Goal: Task Accomplishment & Management: Use online tool/utility

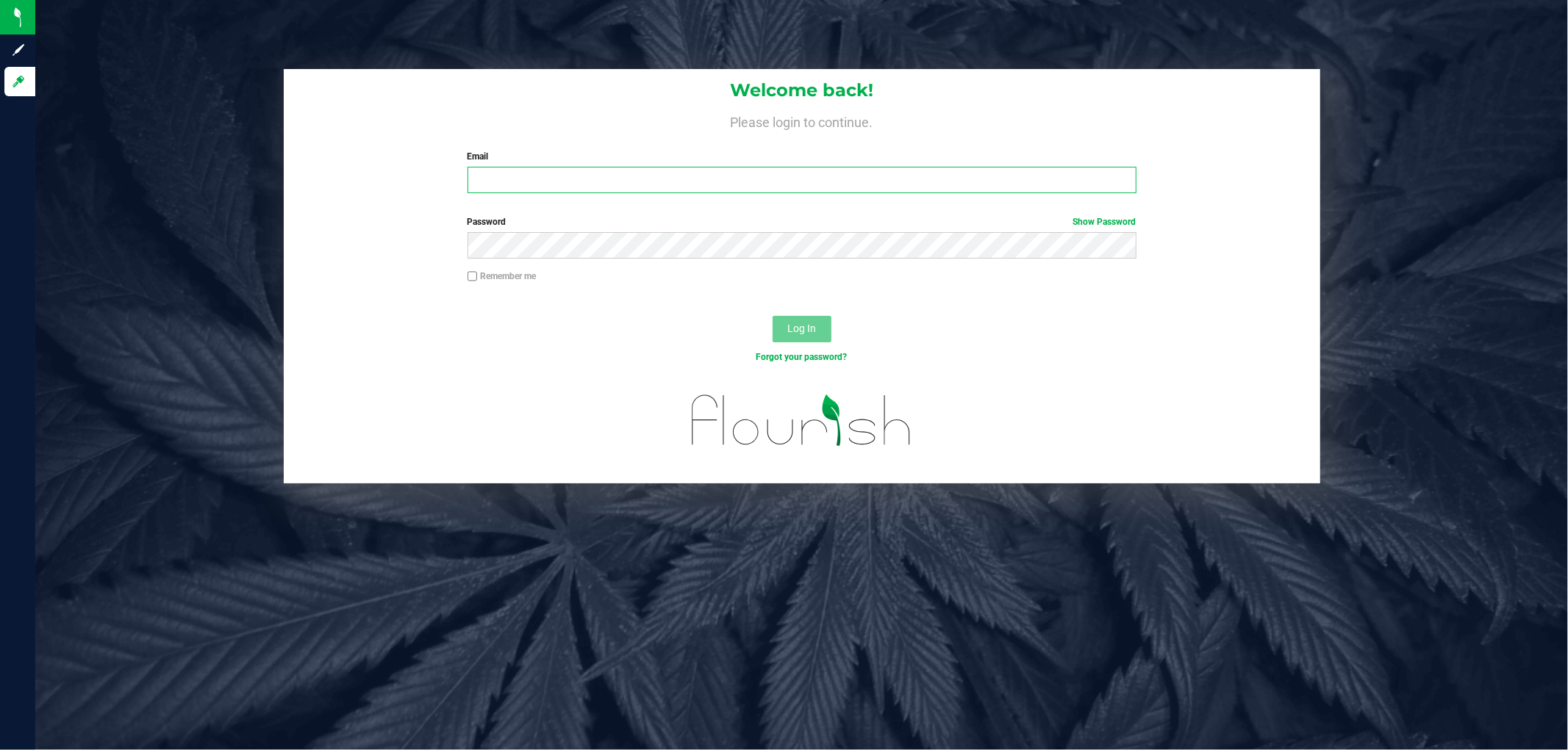
click at [501, 178] on input "Email" at bounding box center [802, 180] width 669 height 26
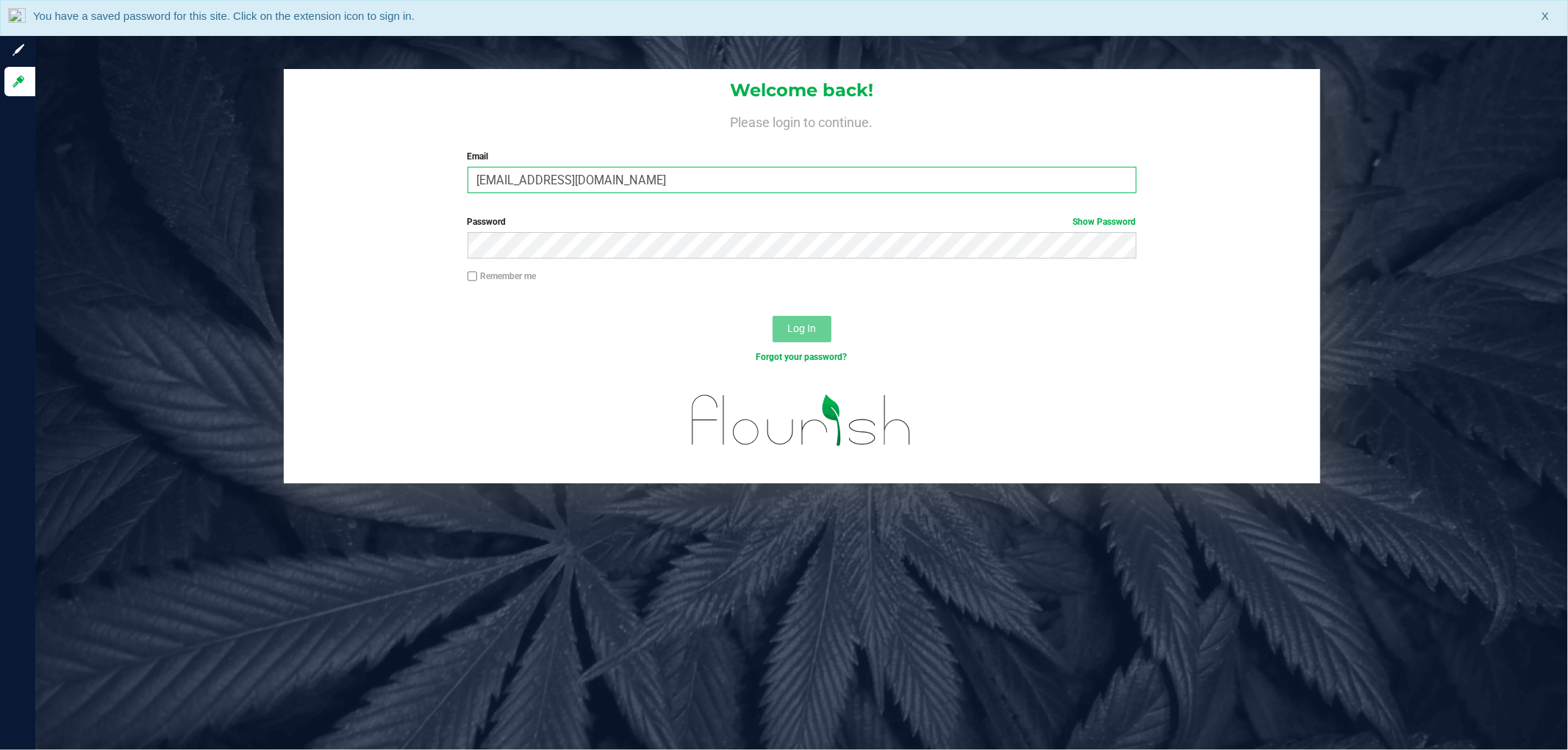
type input "[EMAIL_ADDRESS][DOMAIN_NAME]"
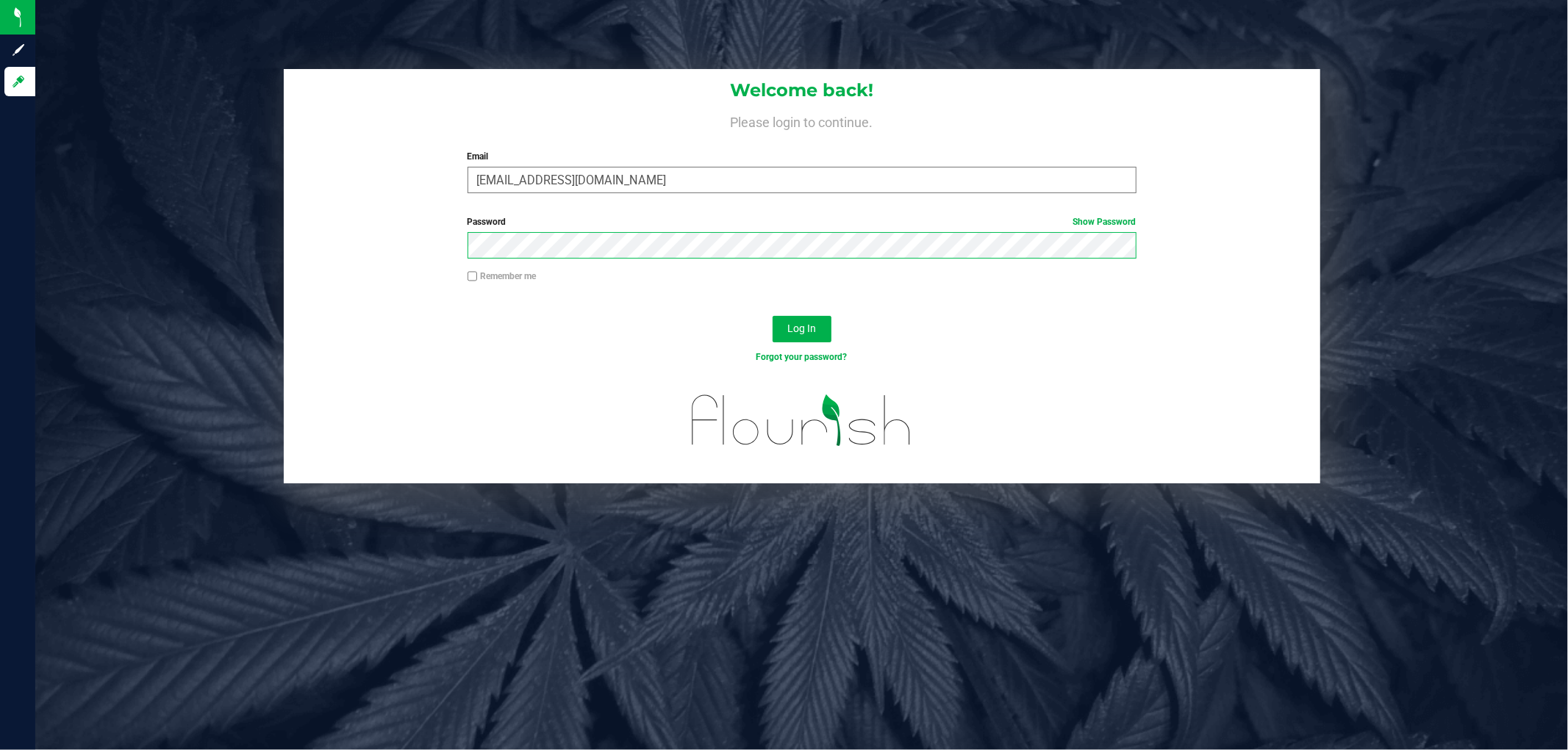
click at [772, 316] on button "Log In" at bounding box center [801, 329] width 59 height 26
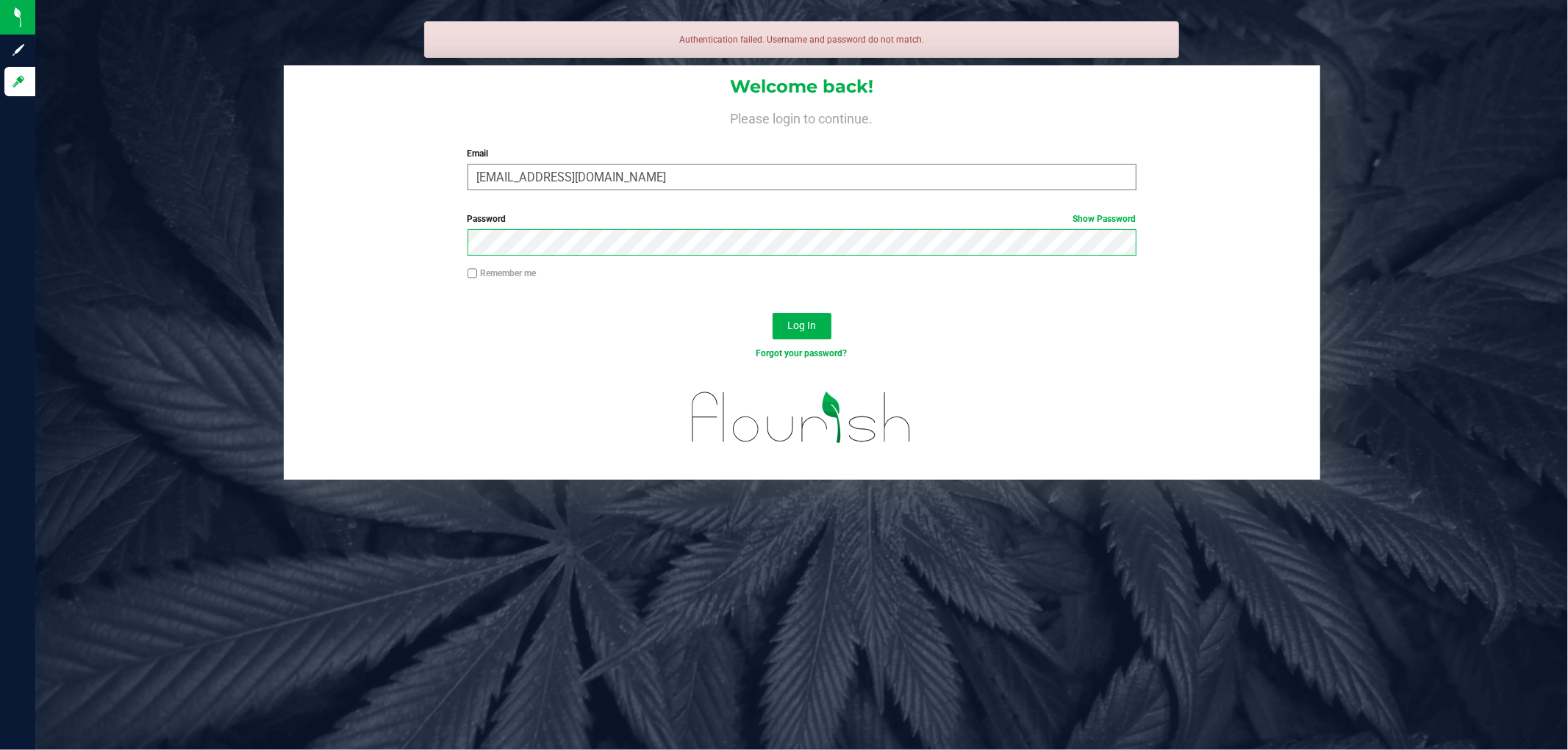
click at [772, 313] on button "Log In" at bounding box center [801, 327] width 59 height 26
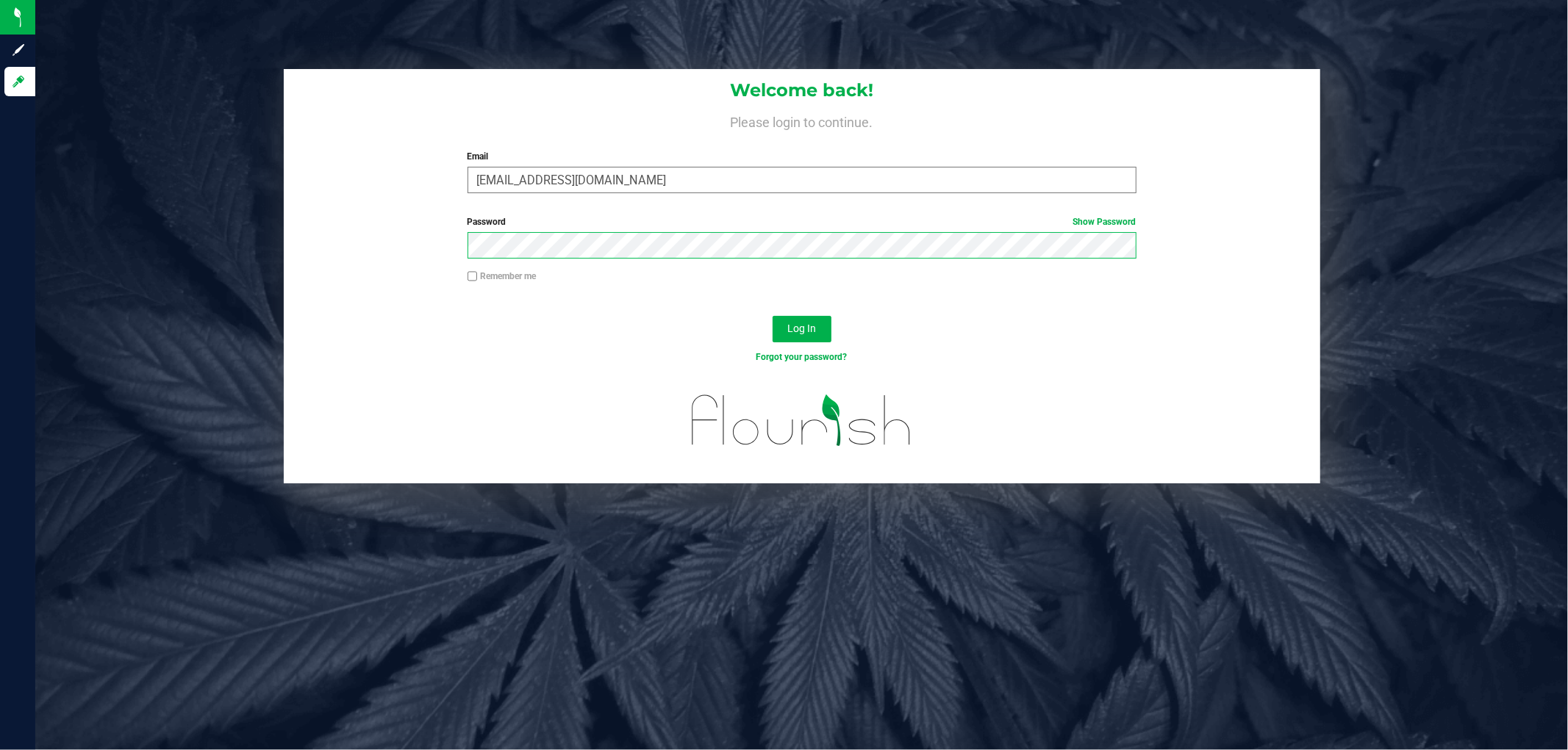
click at [772, 316] on button "Log In" at bounding box center [801, 329] width 59 height 26
